Goal: Task Accomplishment & Management: Use online tool/utility

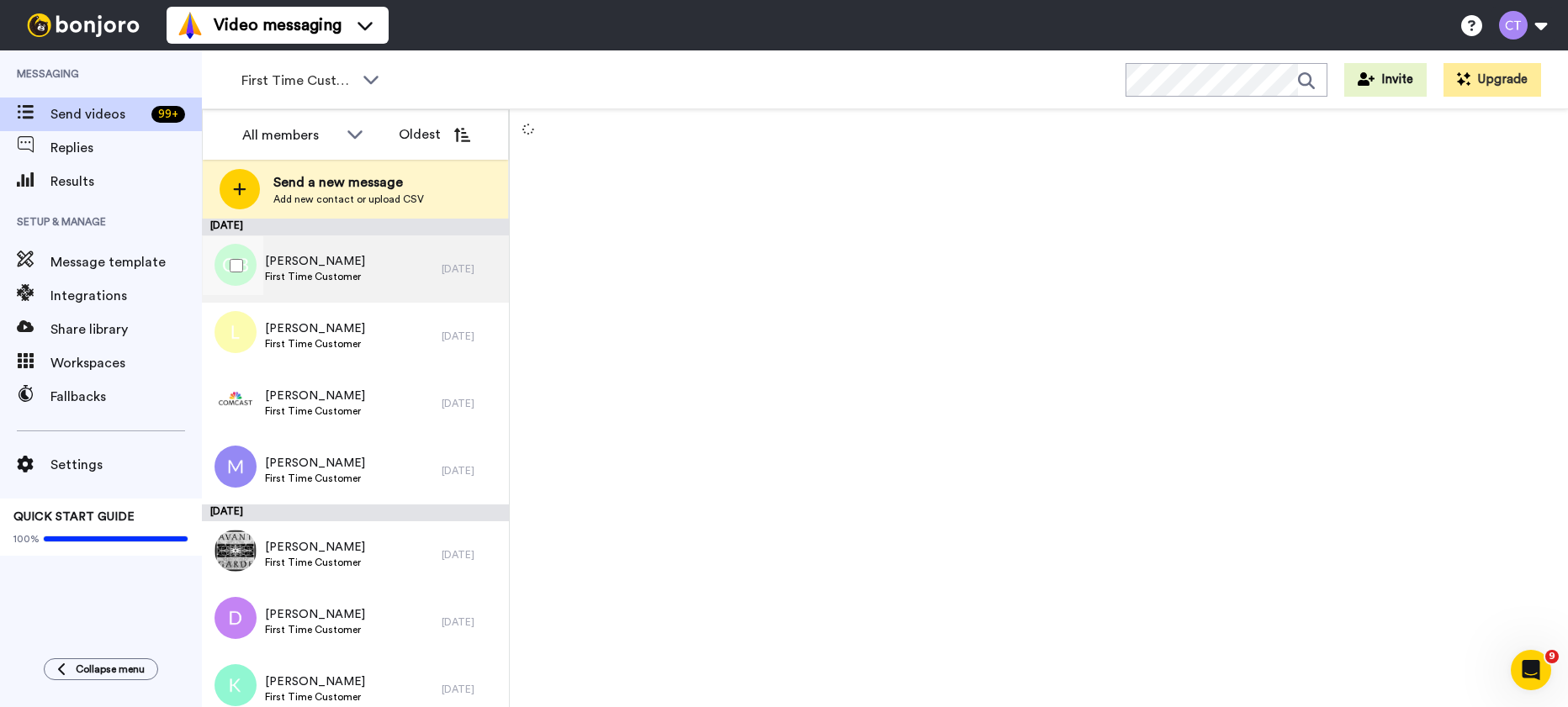
click at [395, 276] on div "Olivia Bates First Time Customer" at bounding box center [322, 269] width 240 height 68
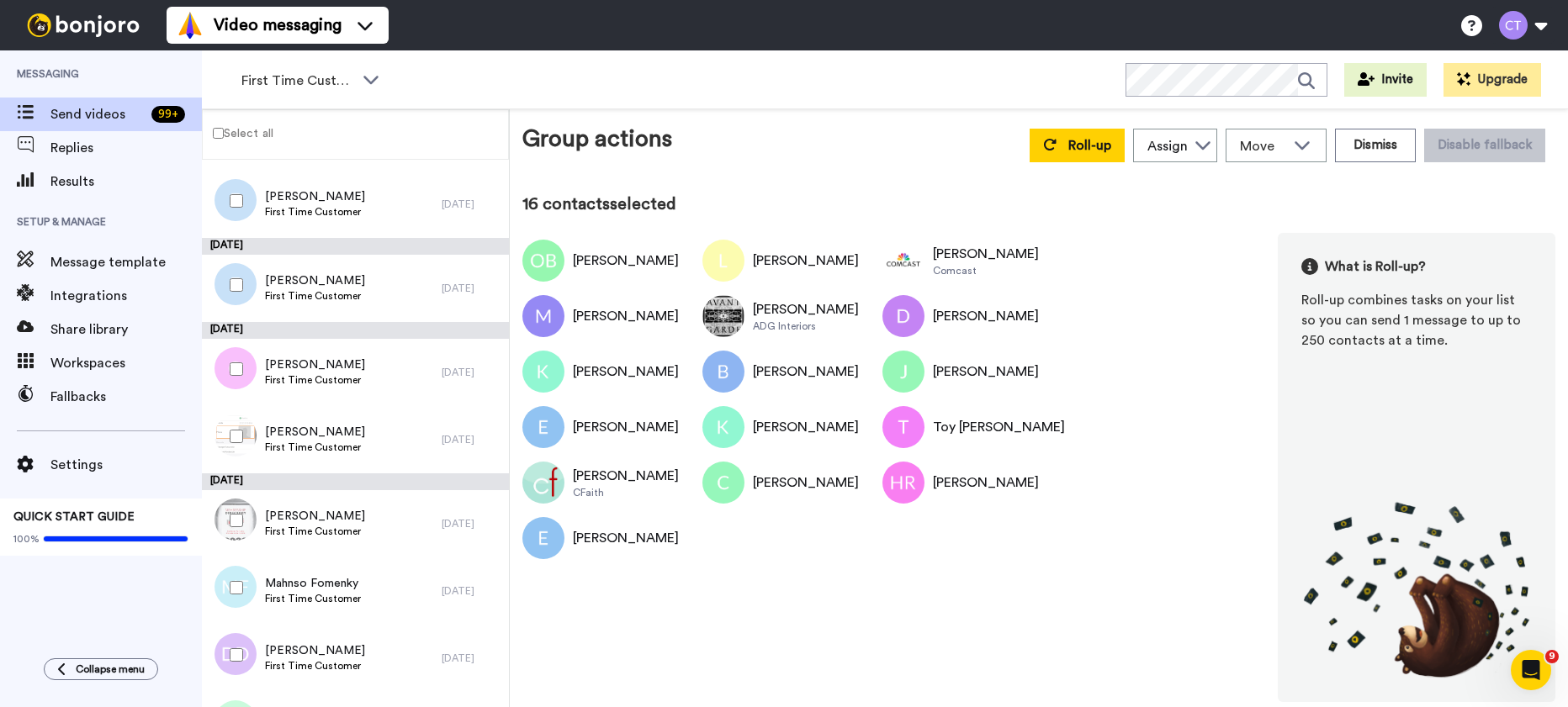
scroll to position [1089, 0]
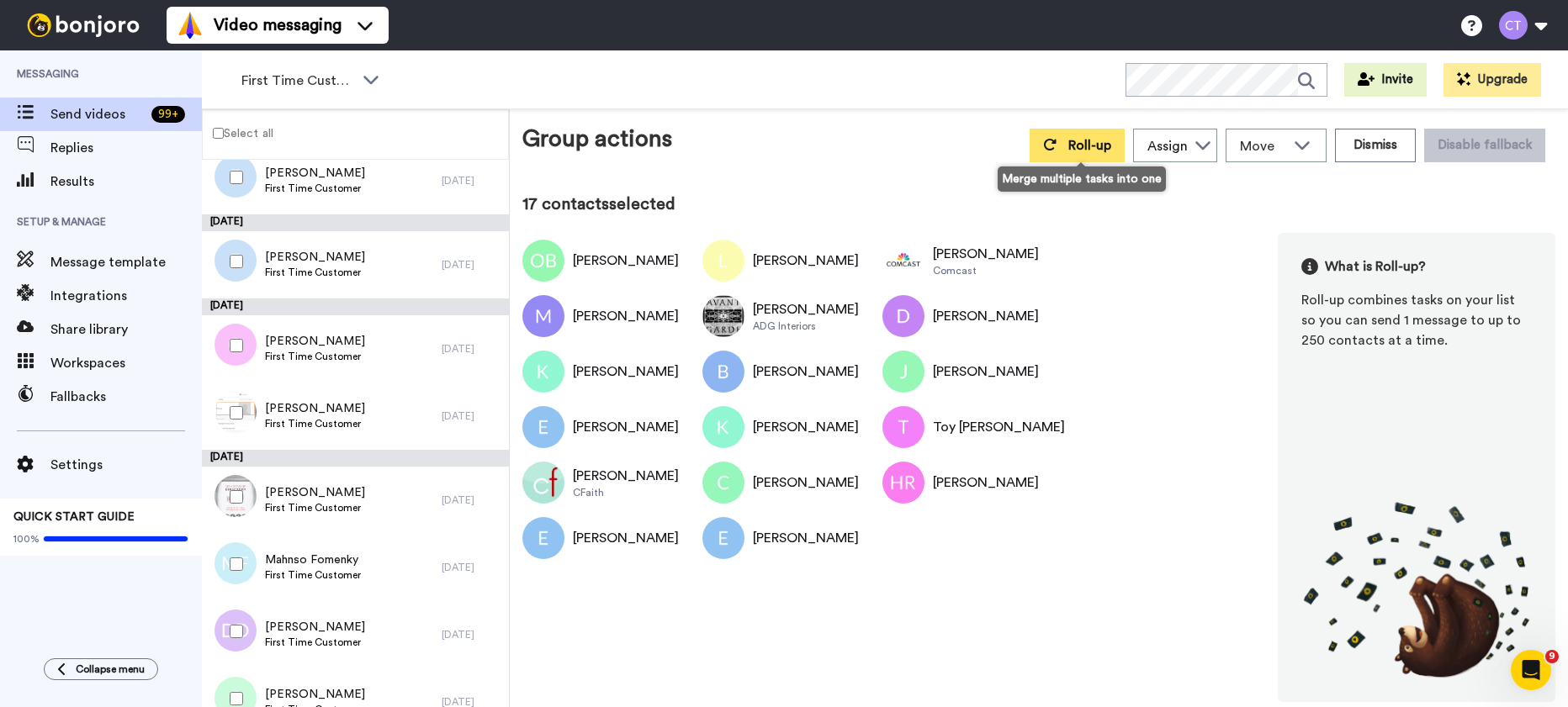
click at [1084, 148] on span "Roll-up" at bounding box center [1090, 146] width 43 height 14
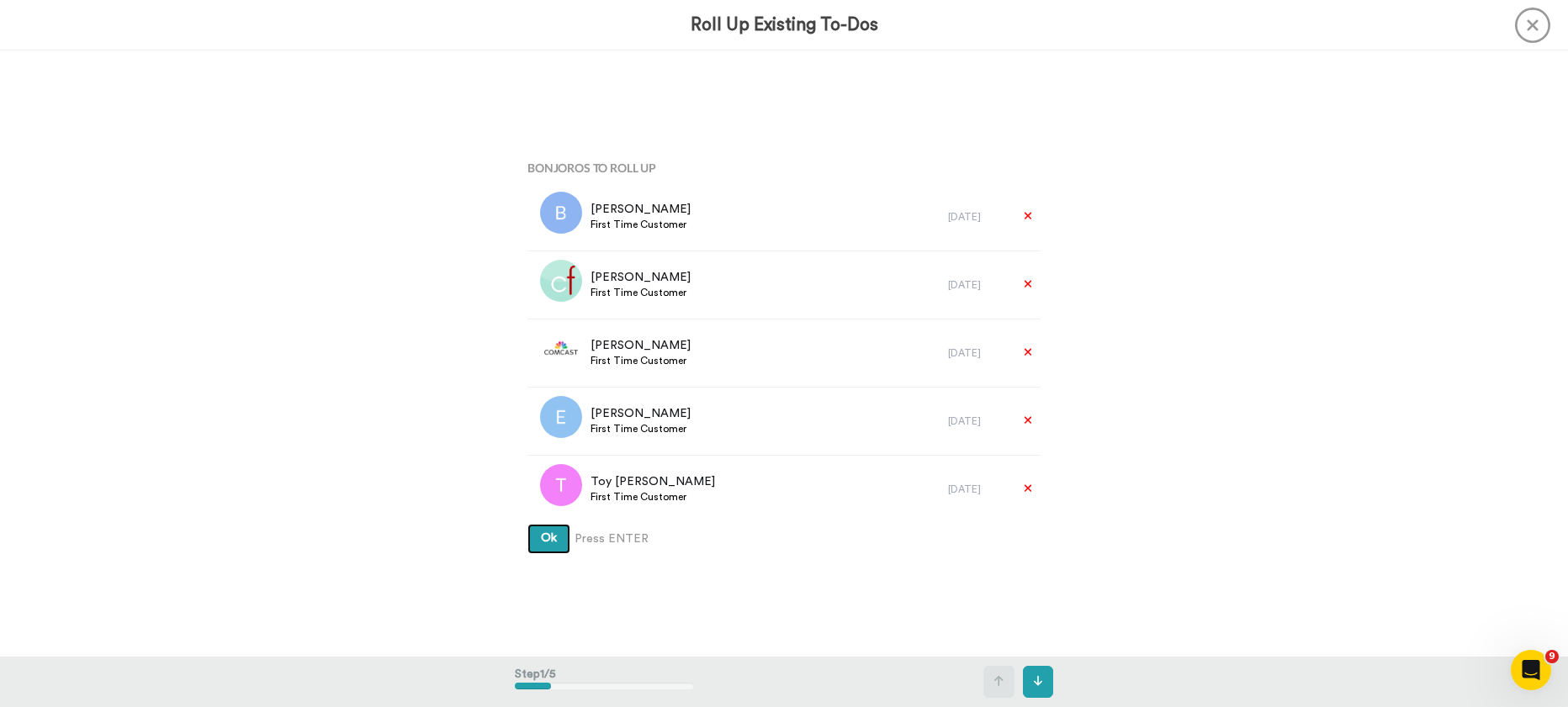
click at [550, 544] on span "Ok" at bounding box center [549, 538] width 16 height 12
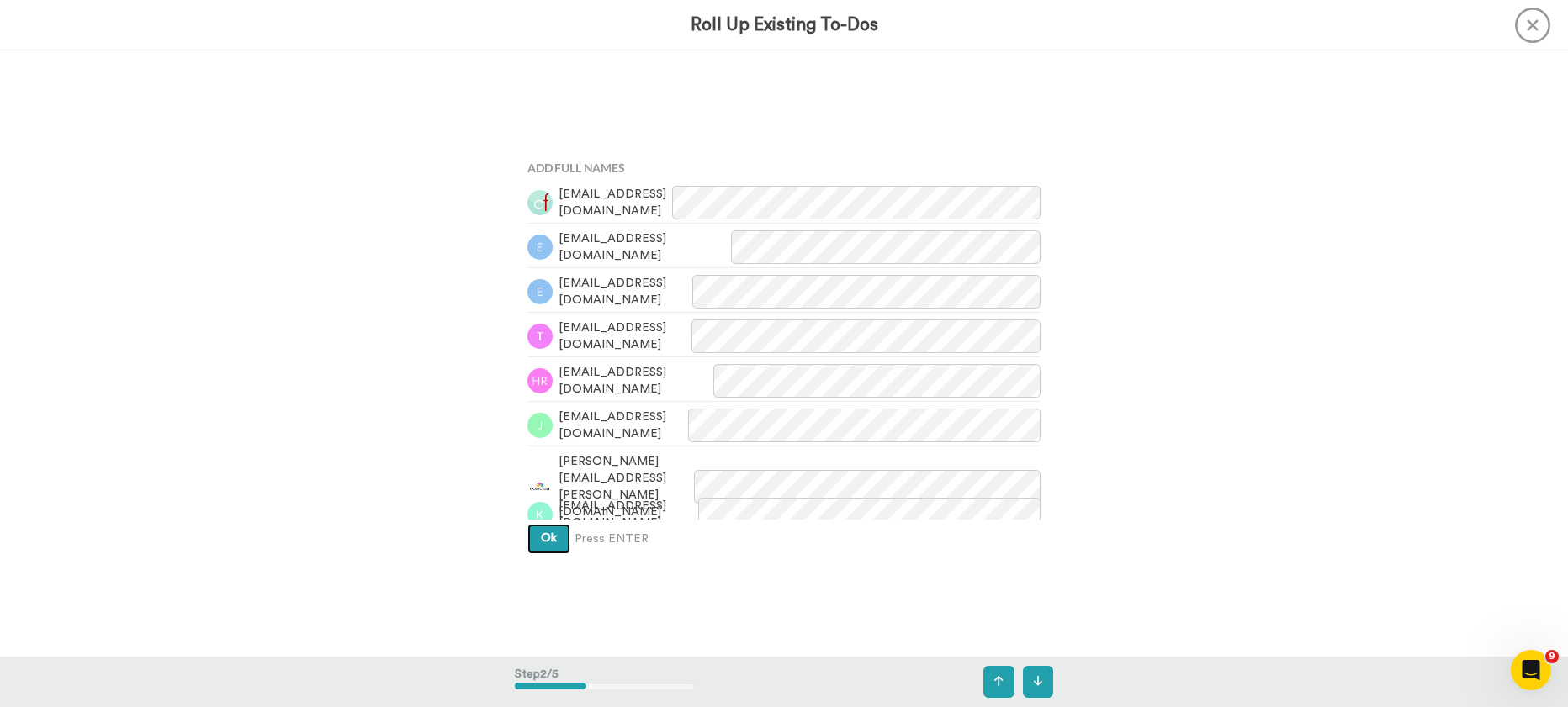
click at [550, 544] on span "Ok" at bounding box center [549, 538] width 16 height 12
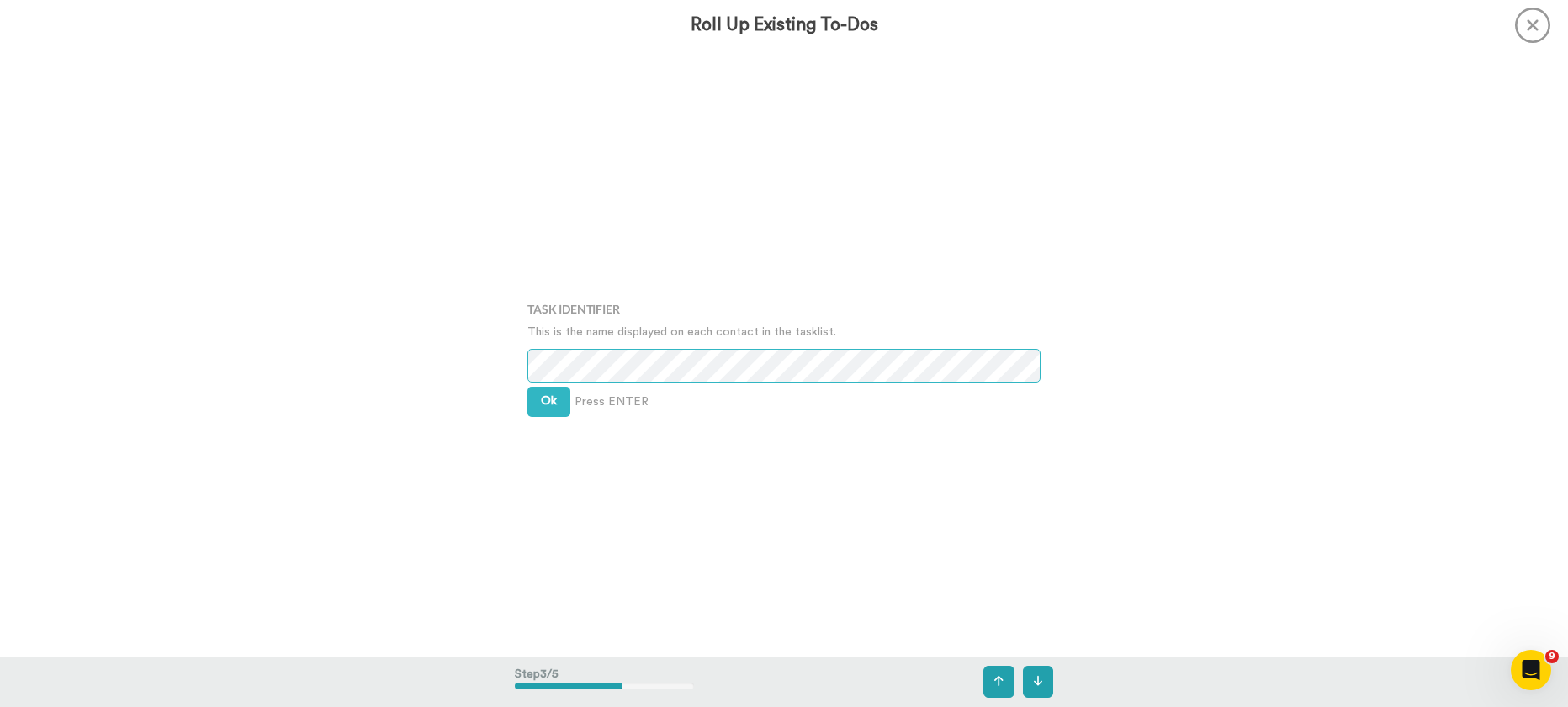
scroll to position [1213, 0]
click at [551, 412] on button "Ok" at bounding box center [549, 399] width 43 height 30
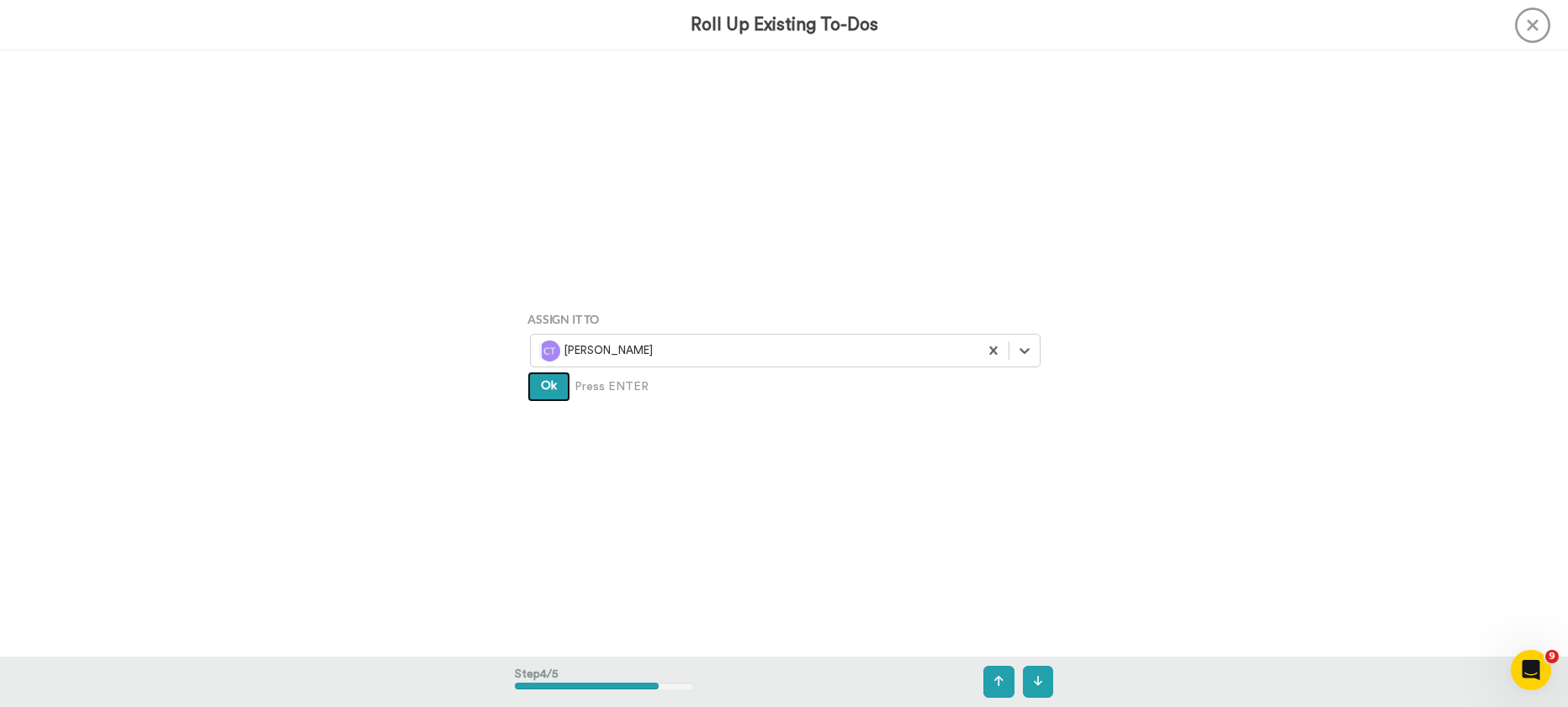
click at [543, 392] on span "Ok" at bounding box center [549, 386] width 16 height 12
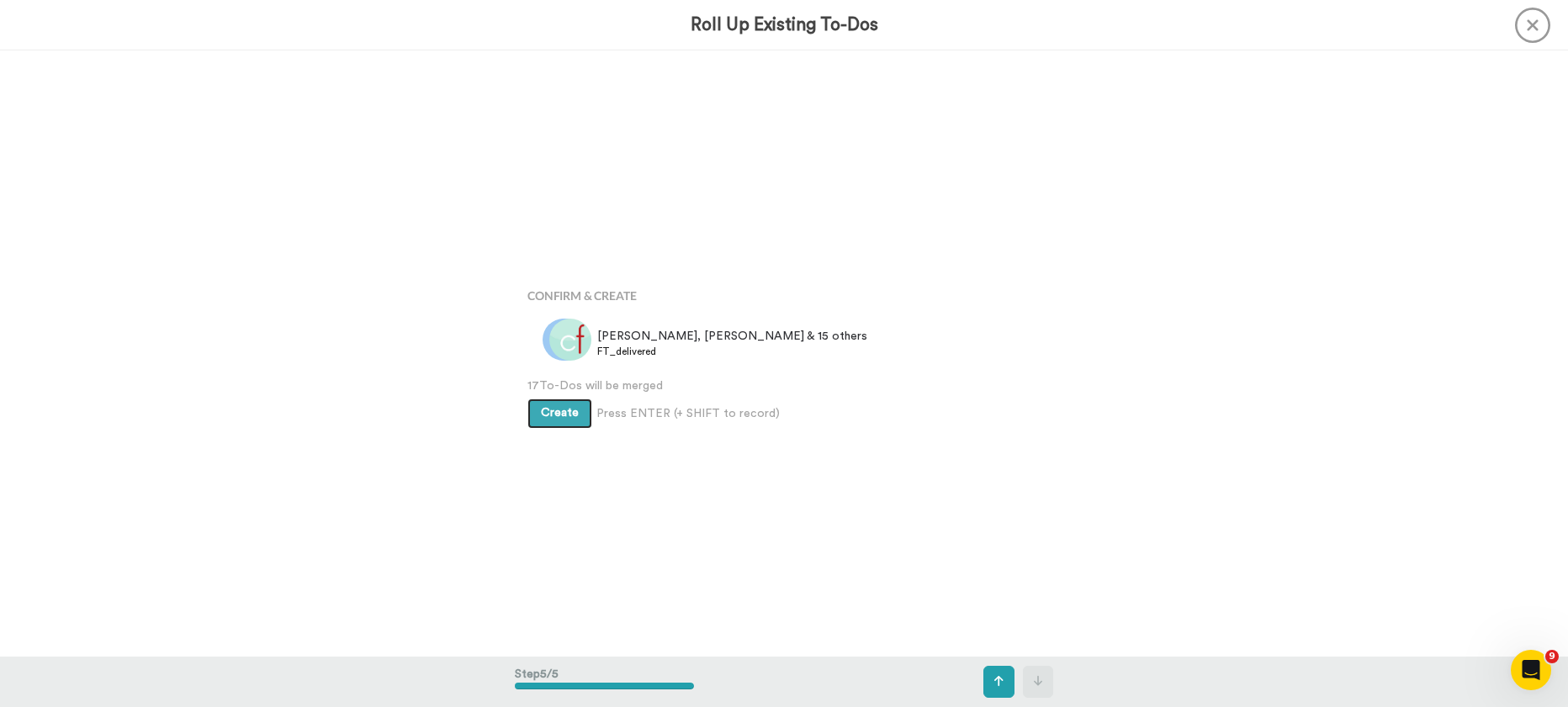
scroll to position [2424, 0]
click at [562, 414] on span "Create" at bounding box center [560, 412] width 38 height 12
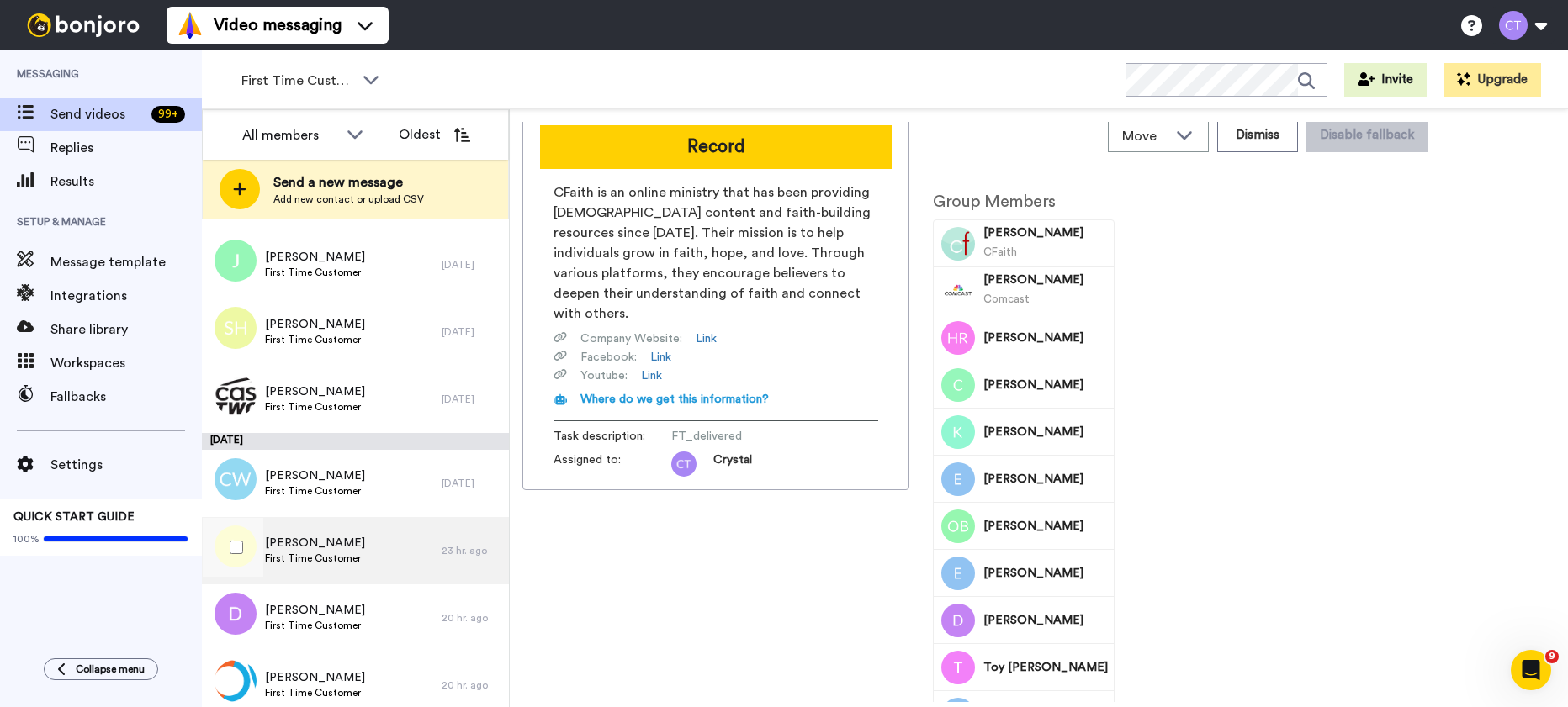
scroll to position [899, 0]
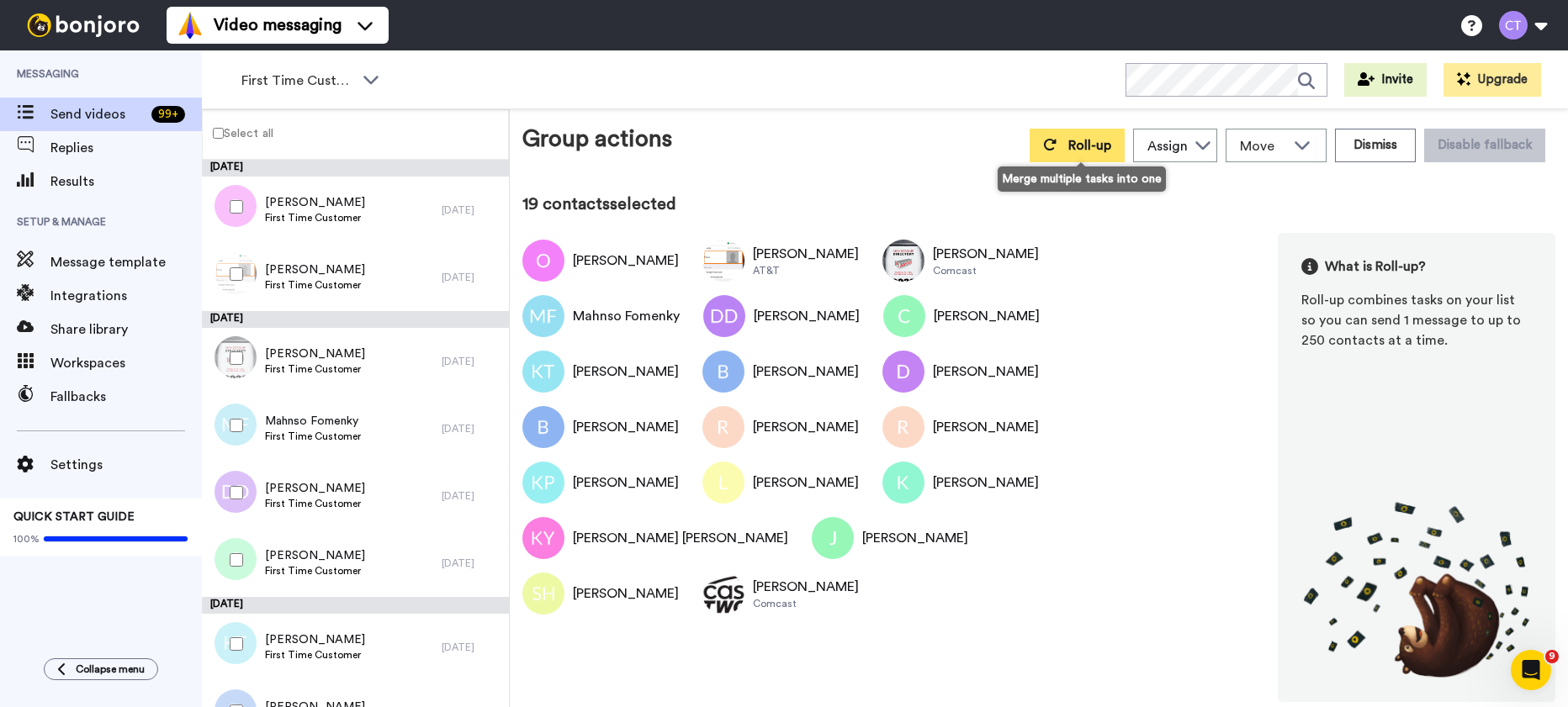
click at [1085, 150] on span "Roll-up" at bounding box center [1090, 146] width 43 height 14
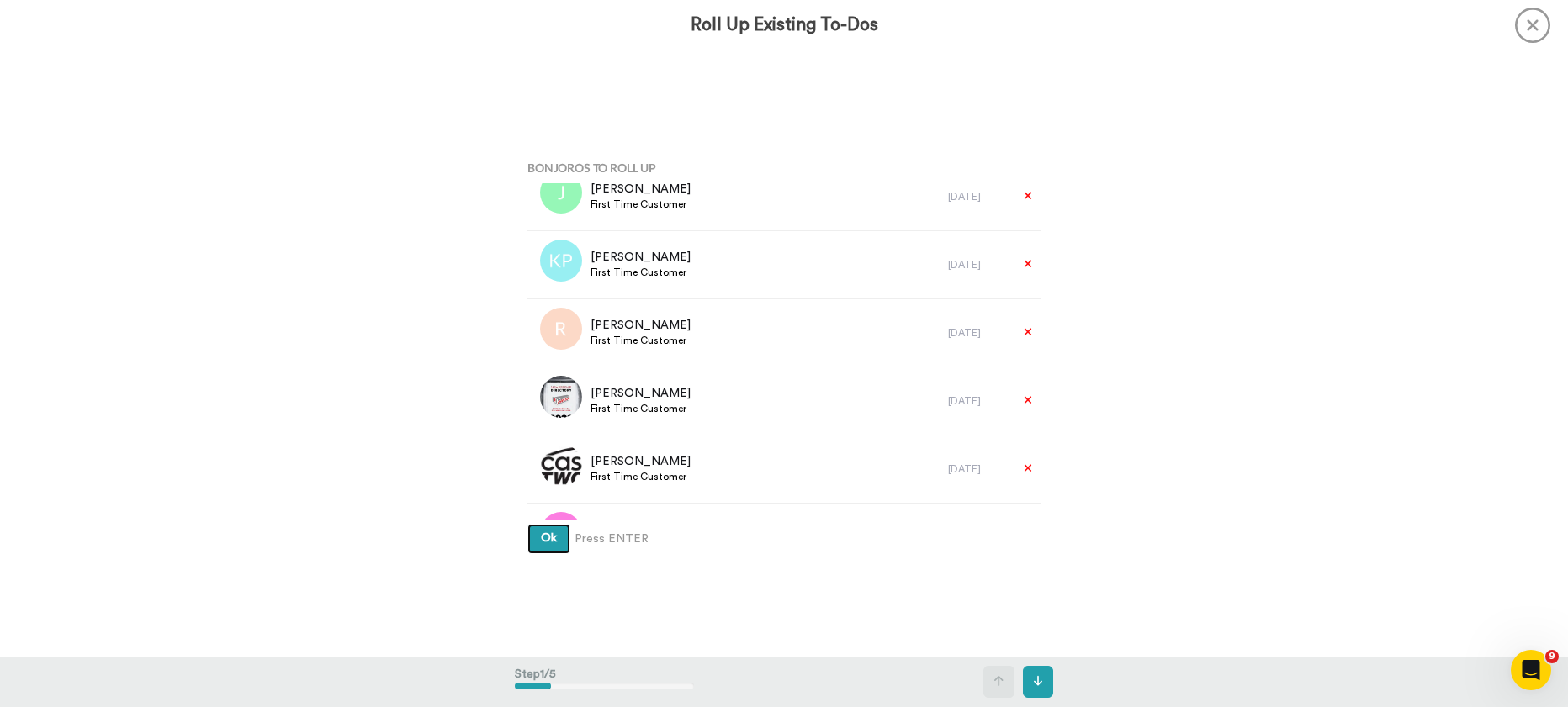
scroll to position [32, 0]
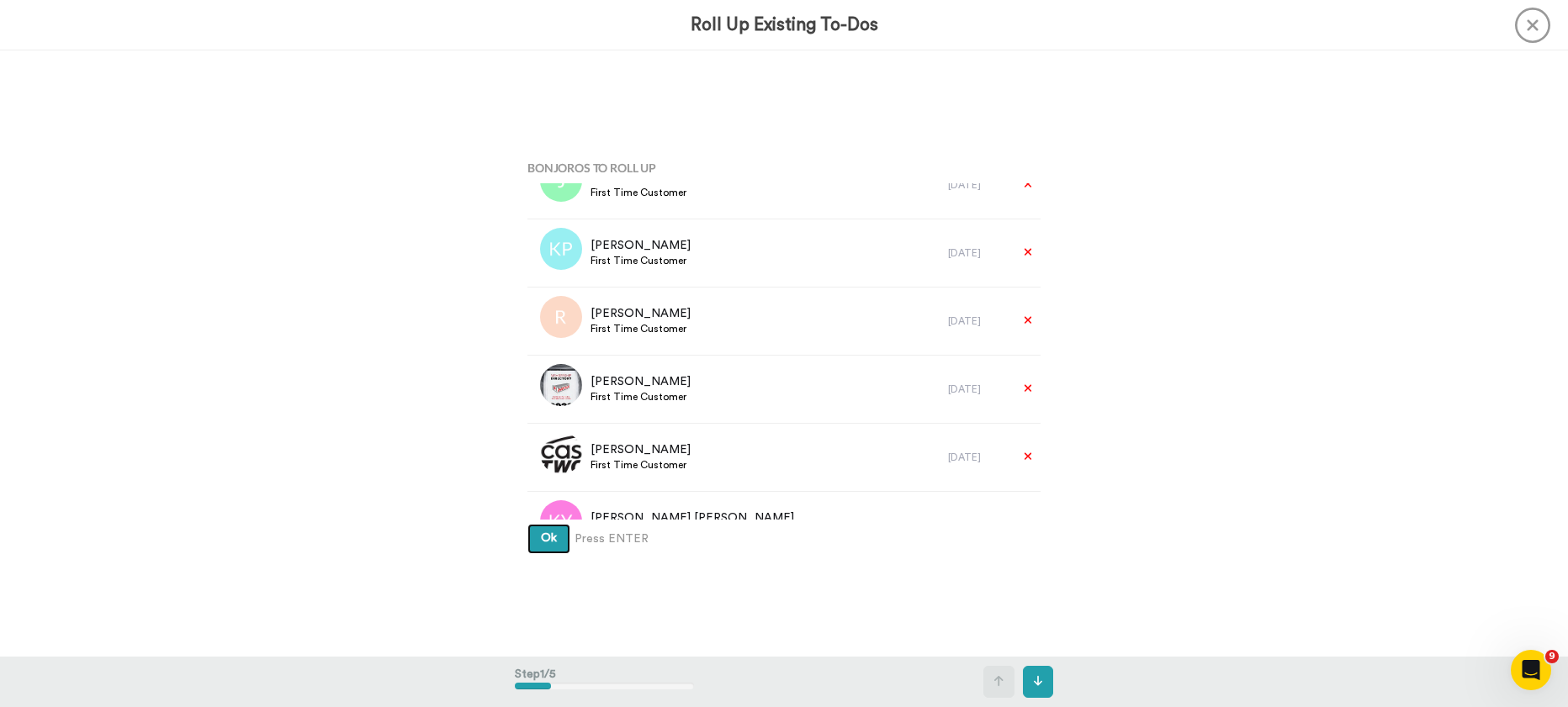
click at [541, 539] on span "Ok" at bounding box center [549, 538] width 16 height 12
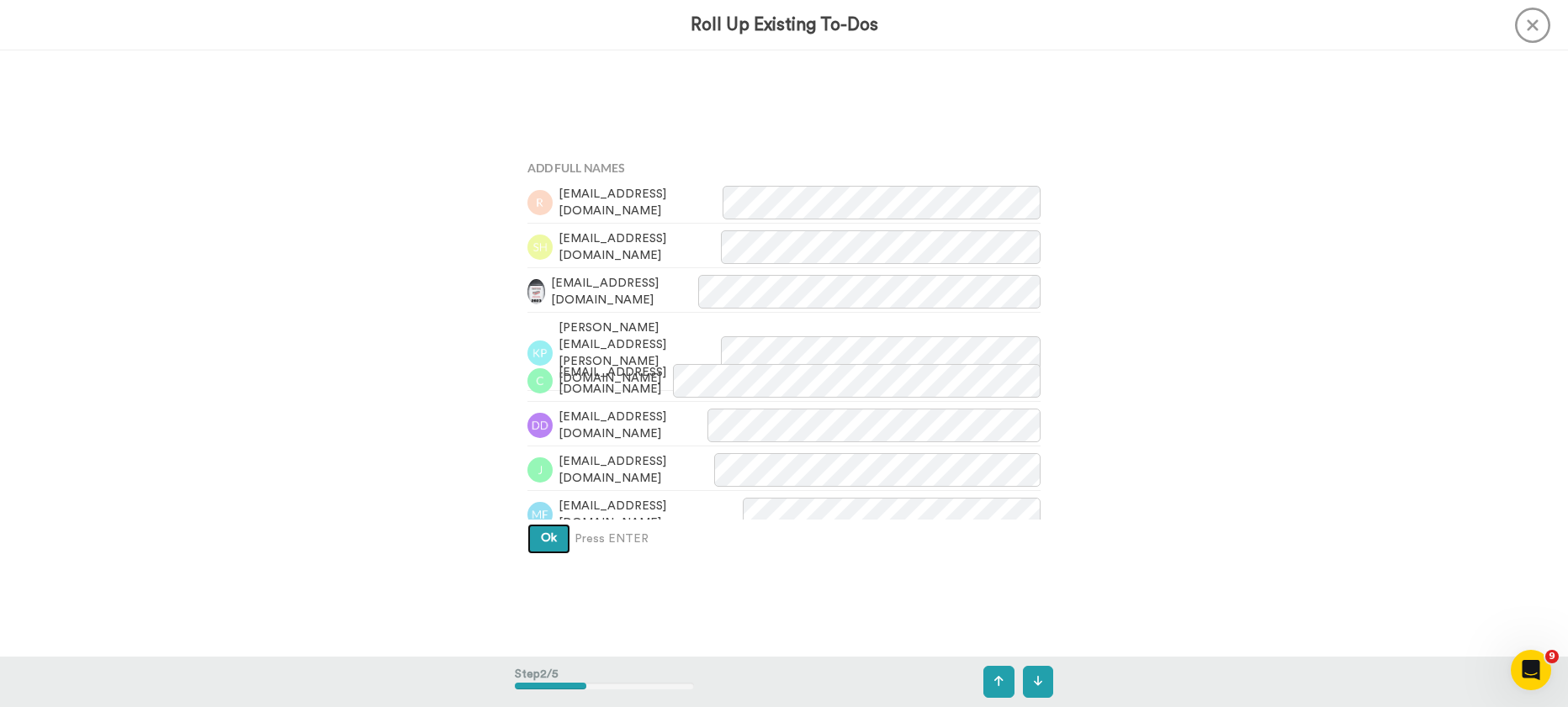
click at [550, 543] on span "Ok" at bounding box center [549, 538] width 16 height 12
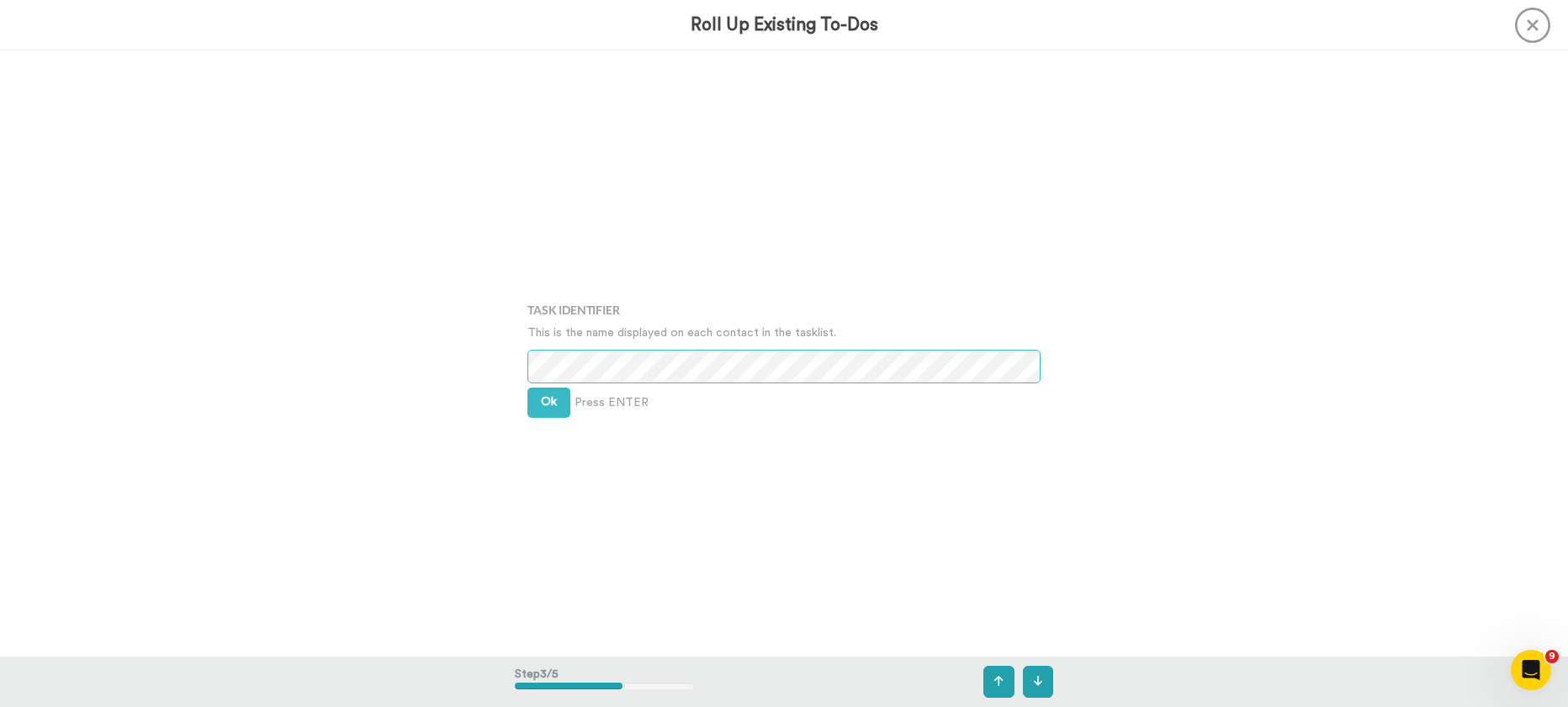
scroll to position [1213, 0]
click at [549, 405] on span "Ok" at bounding box center [549, 399] width 16 height 12
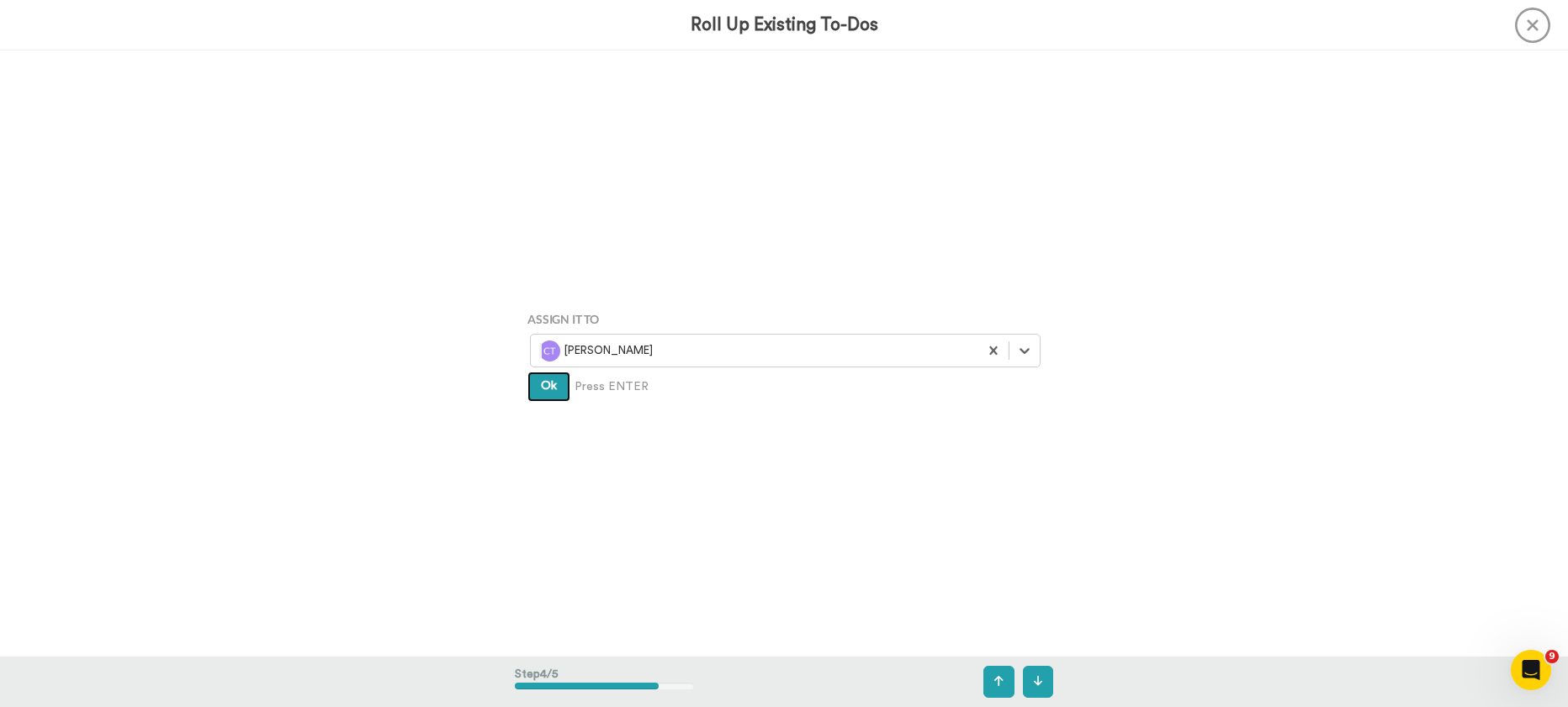
click at [540, 395] on button "Ok" at bounding box center [549, 386] width 43 height 30
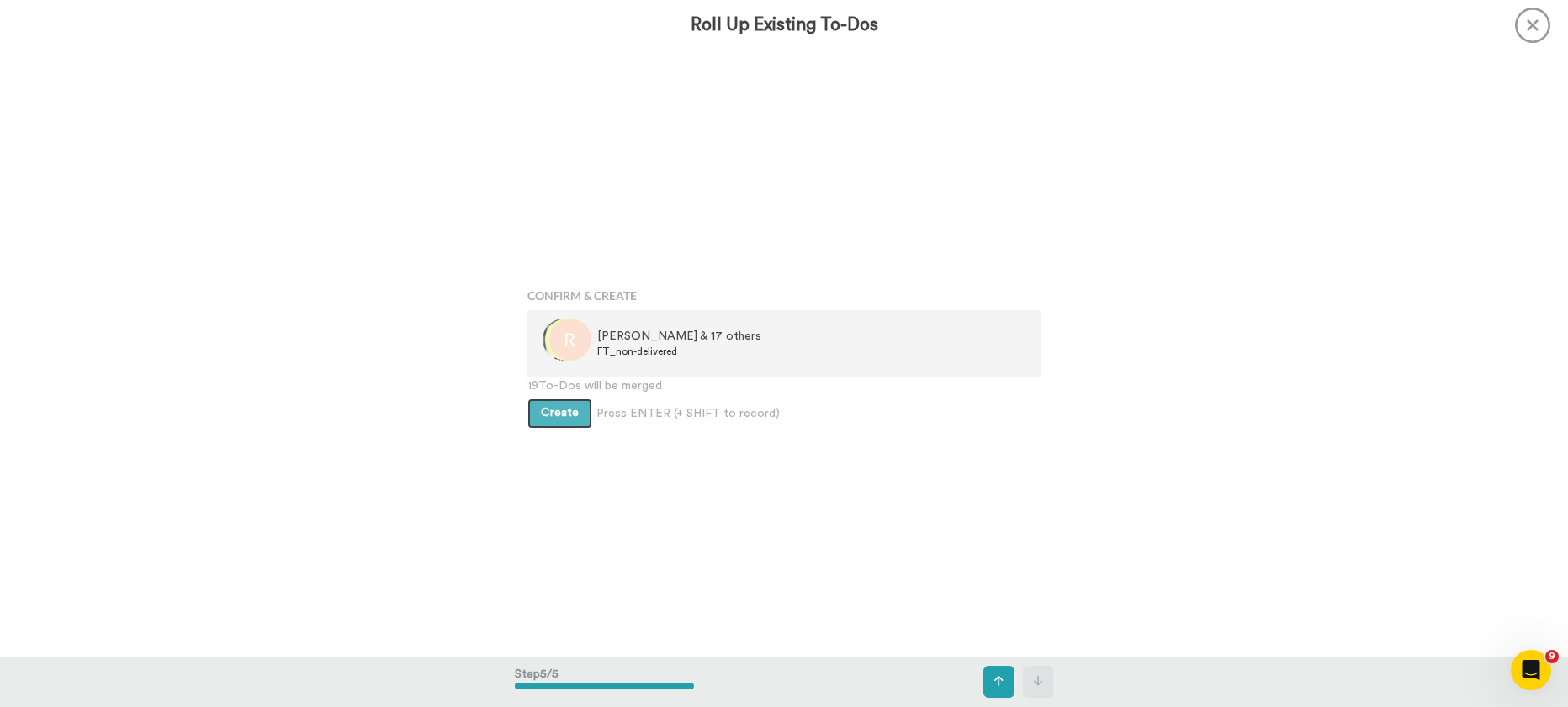
scroll to position [2424, 0]
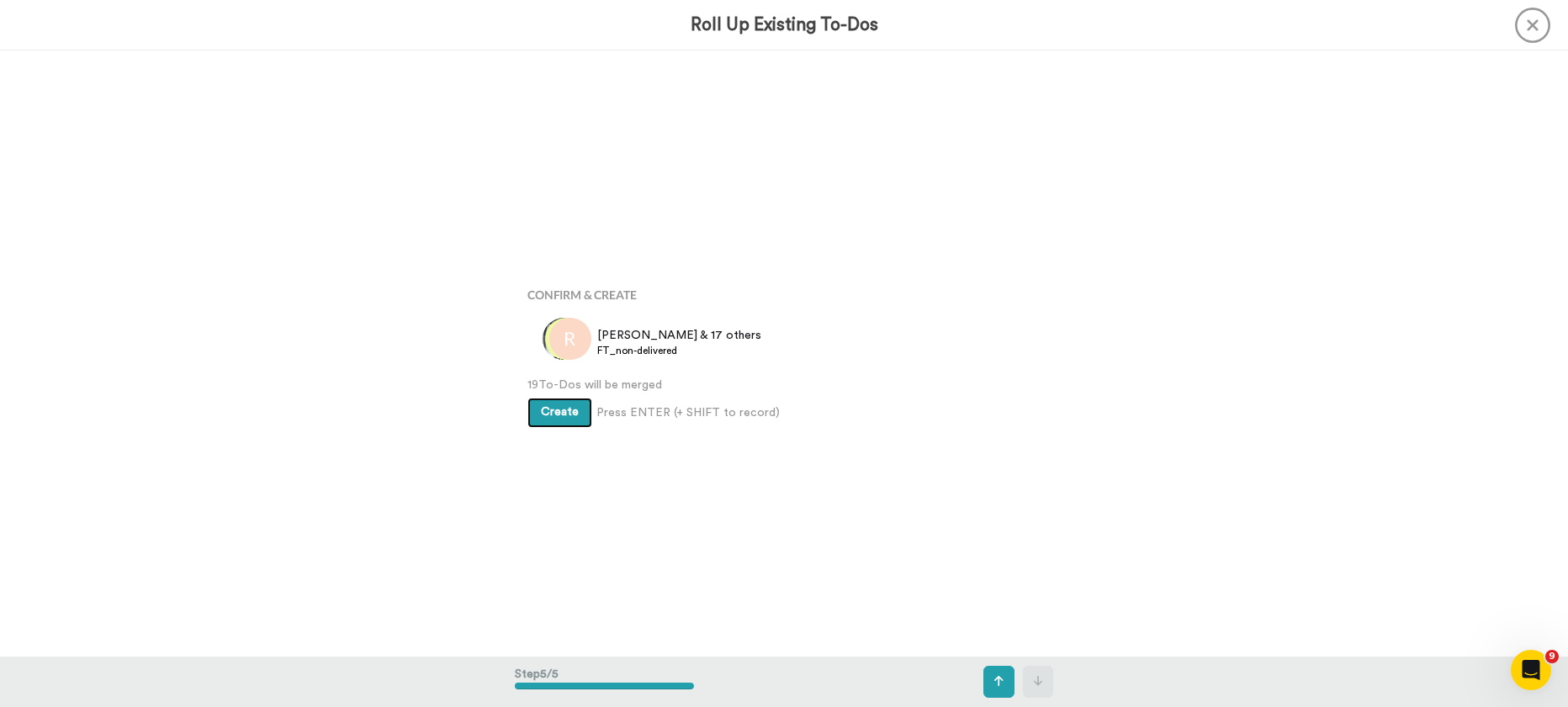
click at [562, 406] on span "Create" at bounding box center [560, 412] width 38 height 12
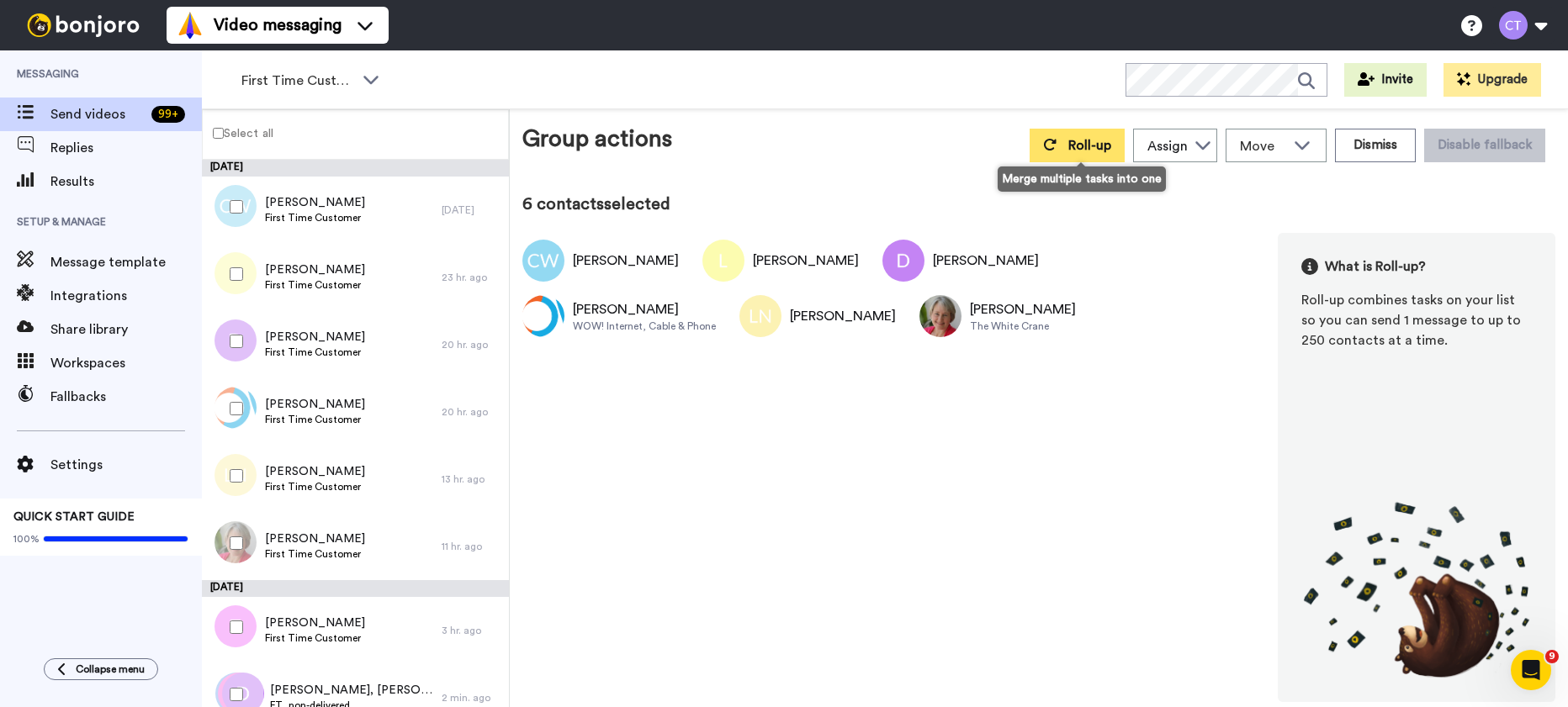
click at [1072, 149] on span "Roll-up" at bounding box center [1090, 146] width 43 height 14
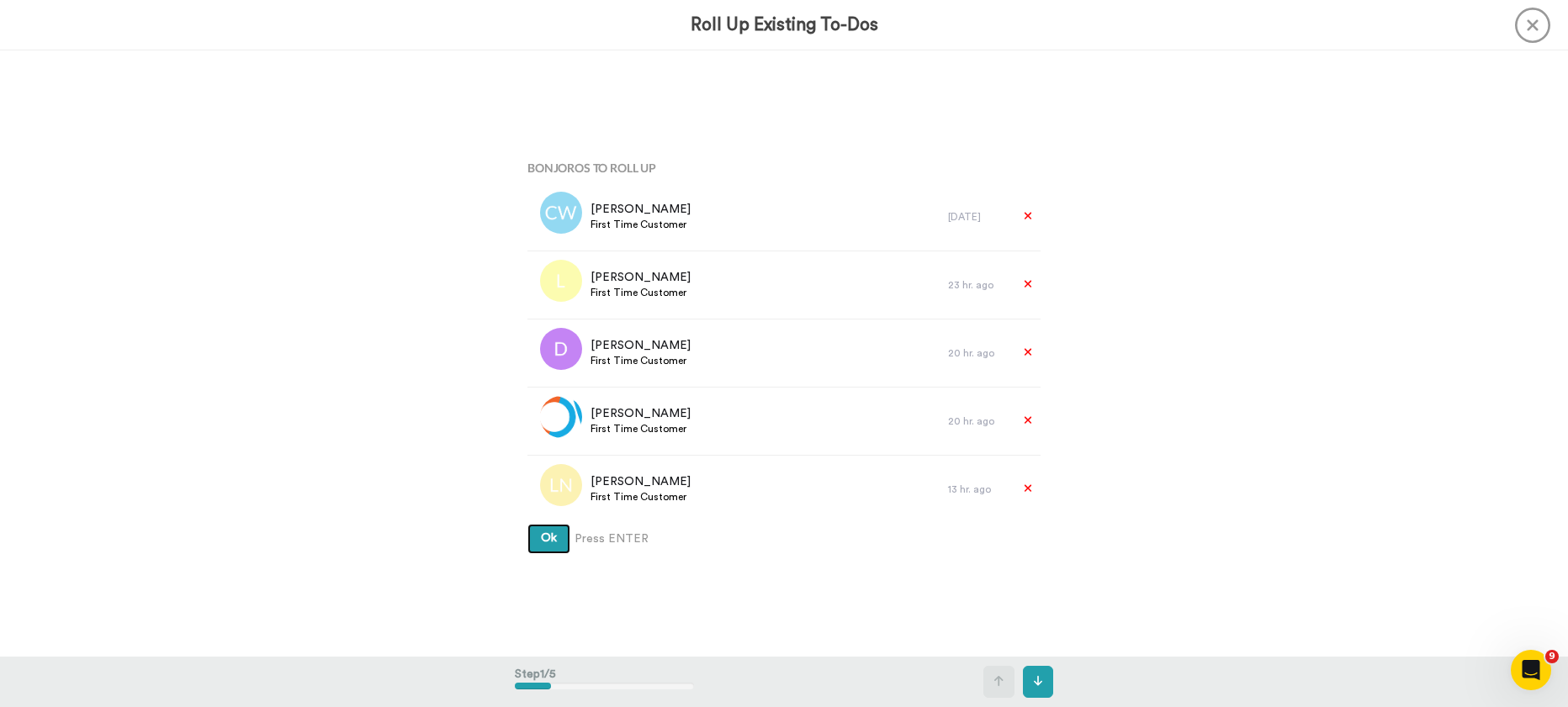
click at [541, 544] on span "Ok" at bounding box center [549, 538] width 16 height 12
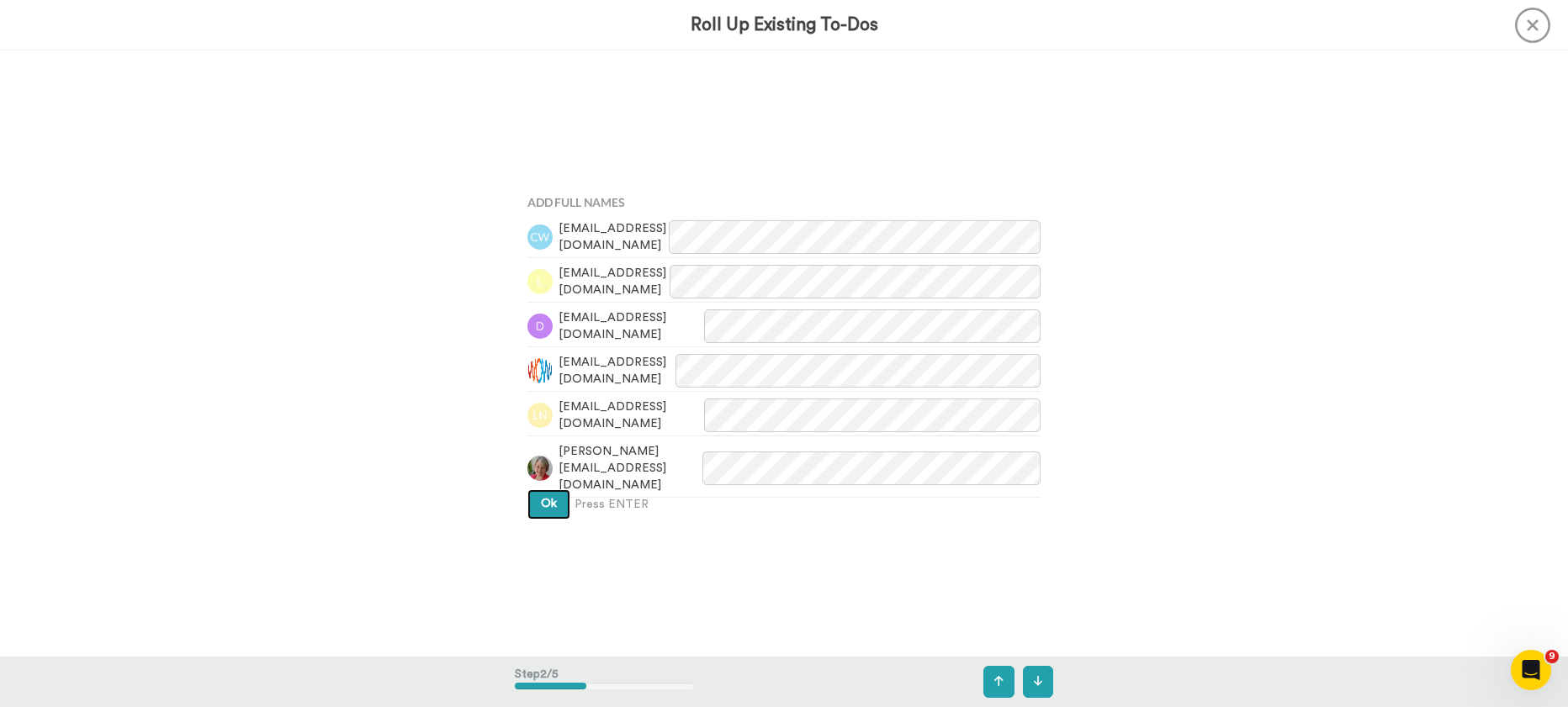
click at [538, 513] on button "Ok" at bounding box center [549, 504] width 43 height 30
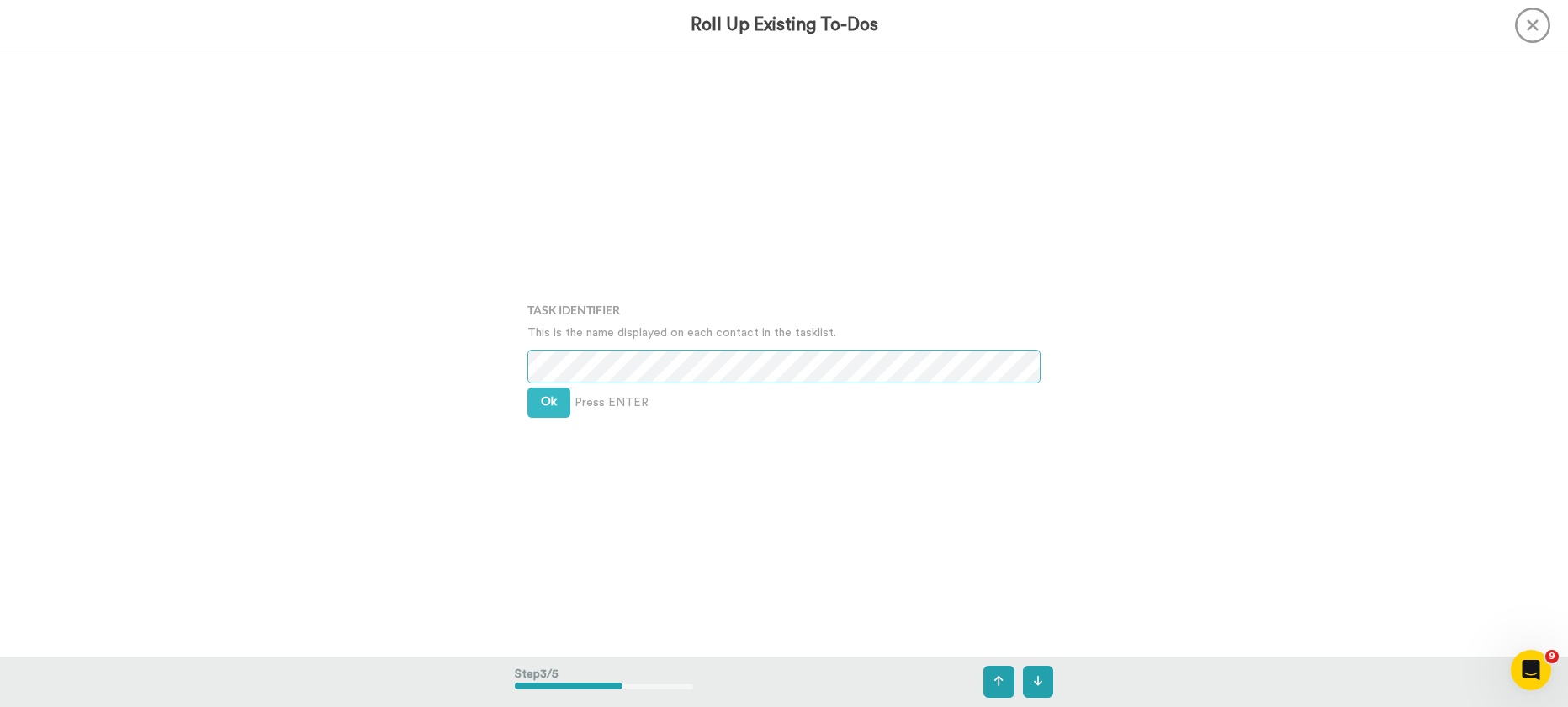
scroll to position [1213, 0]
click at [534, 401] on button "Ok" at bounding box center [549, 399] width 43 height 30
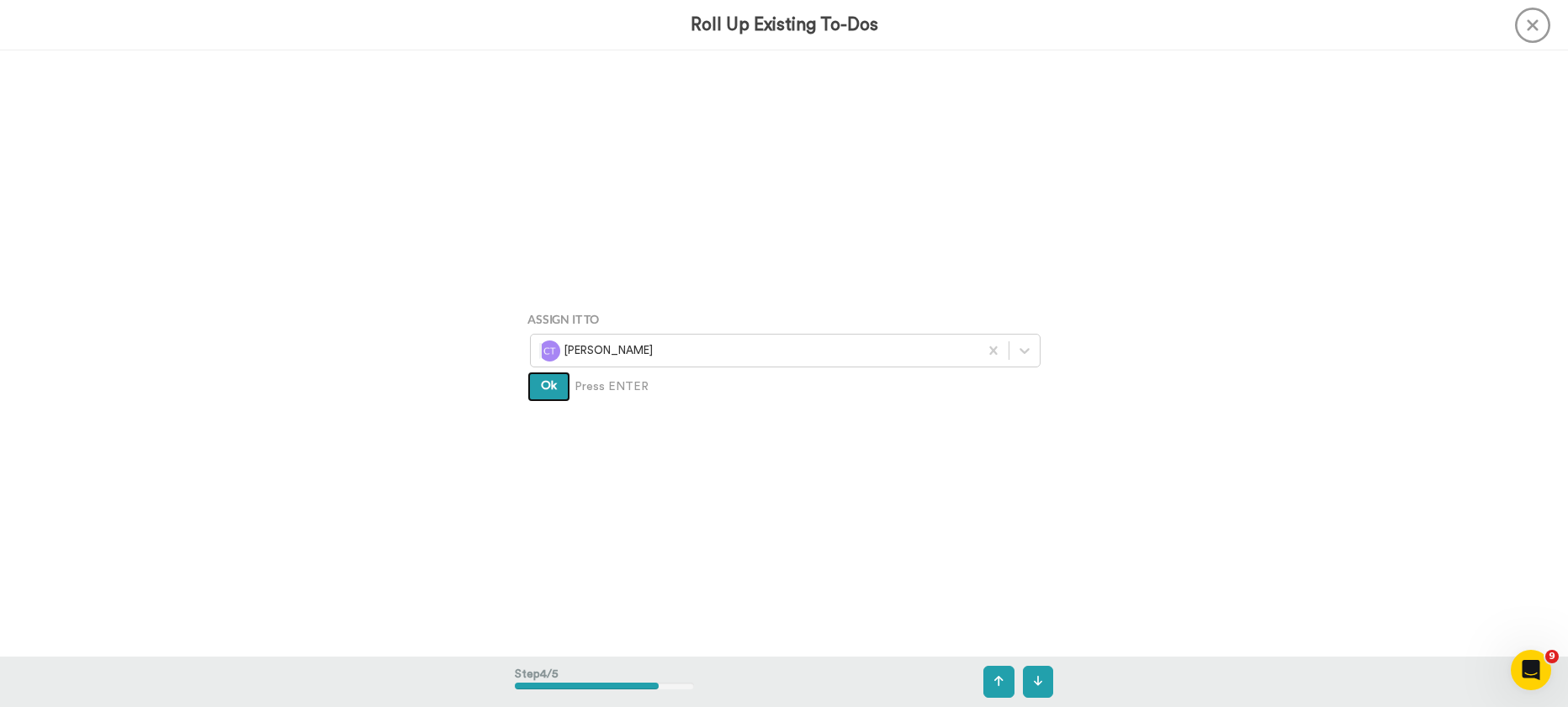
click at [539, 395] on button "Ok" at bounding box center [549, 386] width 43 height 30
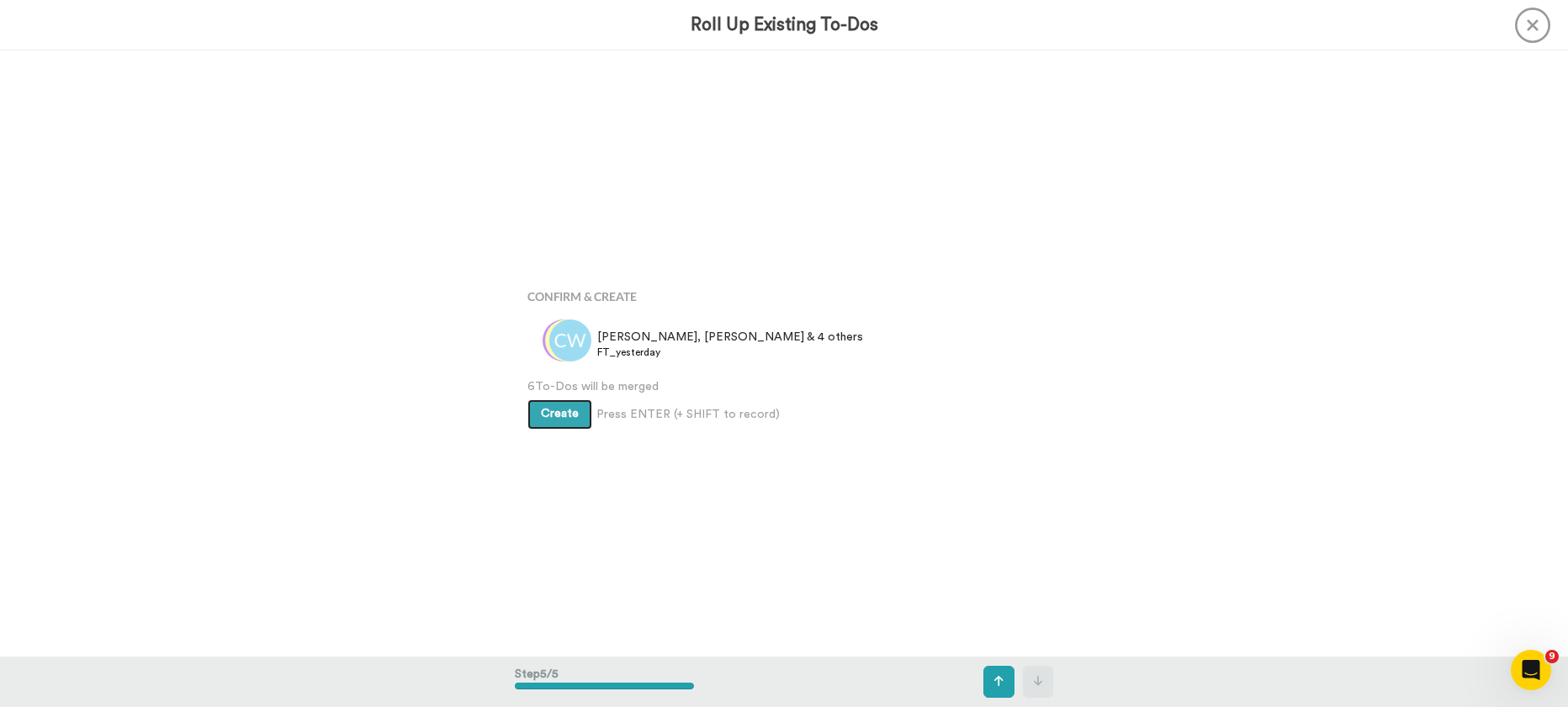
scroll to position [2424, 0]
click at [546, 420] on button "Create" at bounding box center [560, 413] width 65 height 30
